Goal: Task Accomplishment & Management: Manage account settings

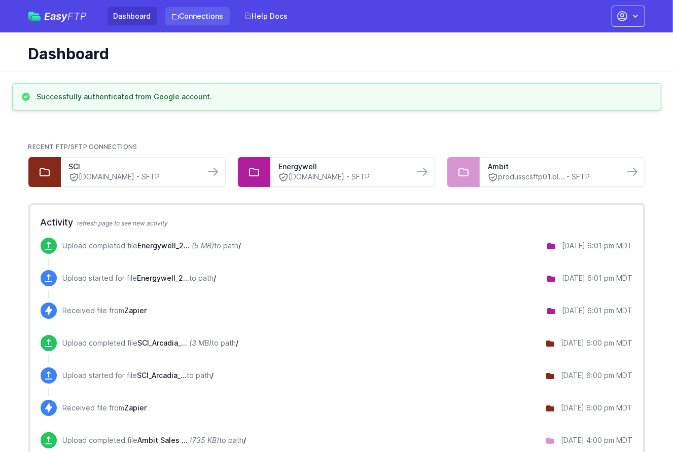
click at [200, 13] on link "Connections" at bounding box center [197, 16] width 64 height 18
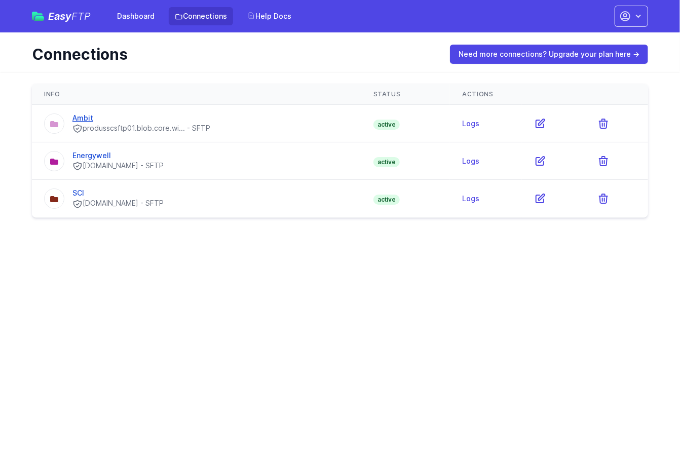
click at [87, 115] on link "Ambit" at bounding box center [82, 118] width 21 height 9
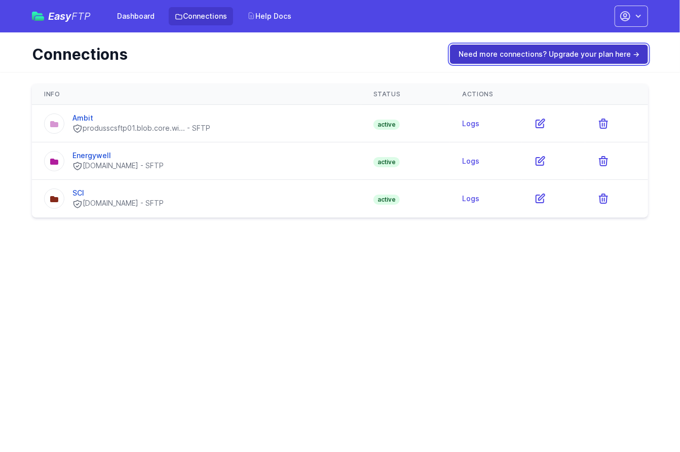
click at [503, 54] on link "Need more connections? Upgrade your plan here →" at bounding box center [549, 54] width 198 height 19
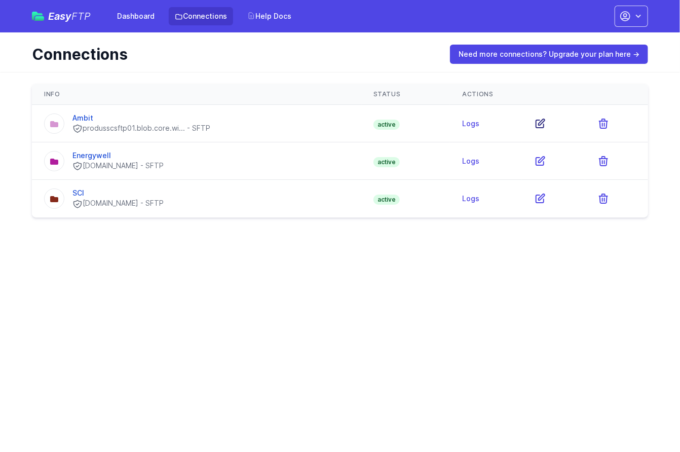
click at [540, 122] on icon at bounding box center [540, 124] width 12 height 12
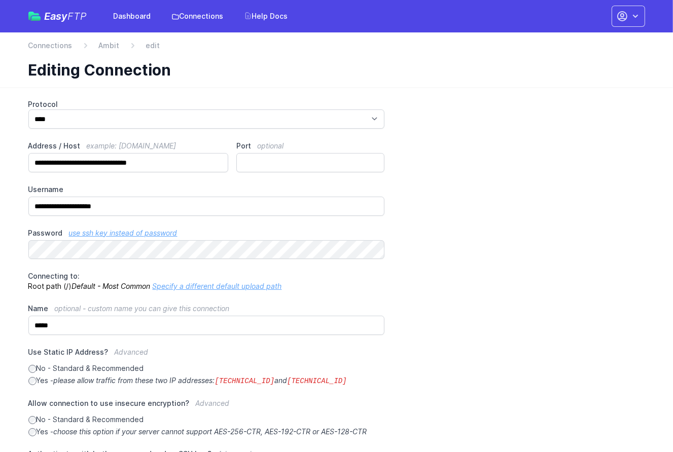
click at [132, 233] on link "use ssh key instead of password" at bounding box center [123, 233] width 108 height 9
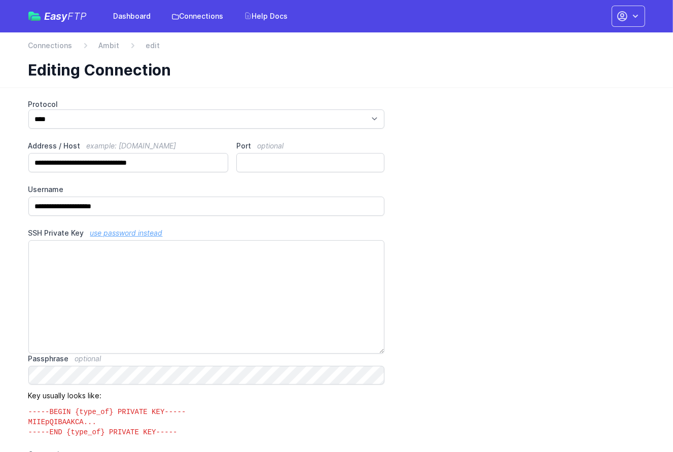
click at [130, 231] on link "use password instead" at bounding box center [126, 233] width 72 height 9
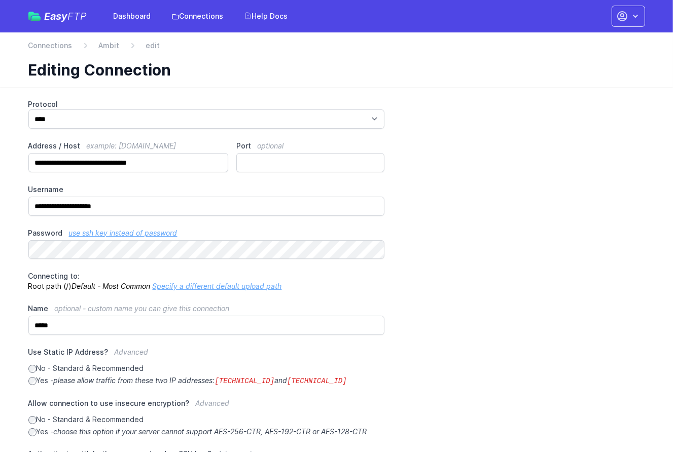
click at [453, 236] on div "**********" at bounding box center [336, 318] width 616 height 439
click at [194, 16] on link "Connections" at bounding box center [197, 16] width 64 height 18
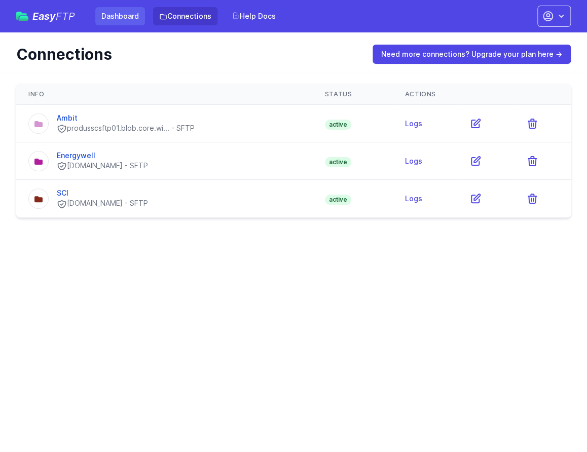
click at [126, 15] on link "Dashboard" at bounding box center [120, 16] width 50 height 18
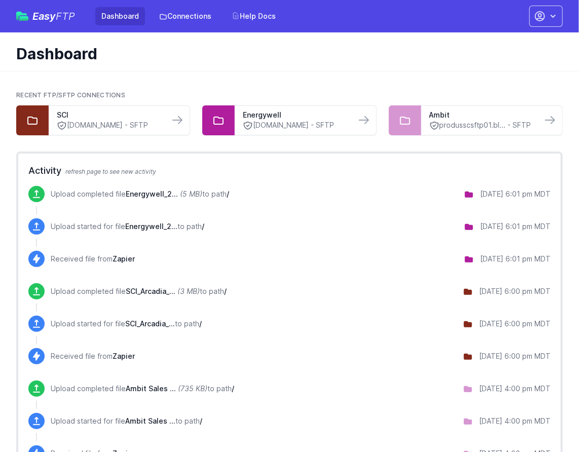
click at [192, 15] on link "Connections" at bounding box center [185, 16] width 64 height 18
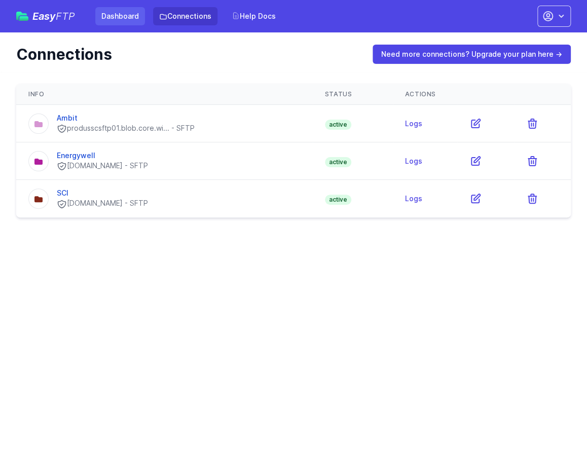
click at [122, 20] on link "Dashboard" at bounding box center [120, 16] width 50 height 18
click at [187, 20] on link "Connections" at bounding box center [185, 16] width 64 height 18
